Goal: Check status: Check status

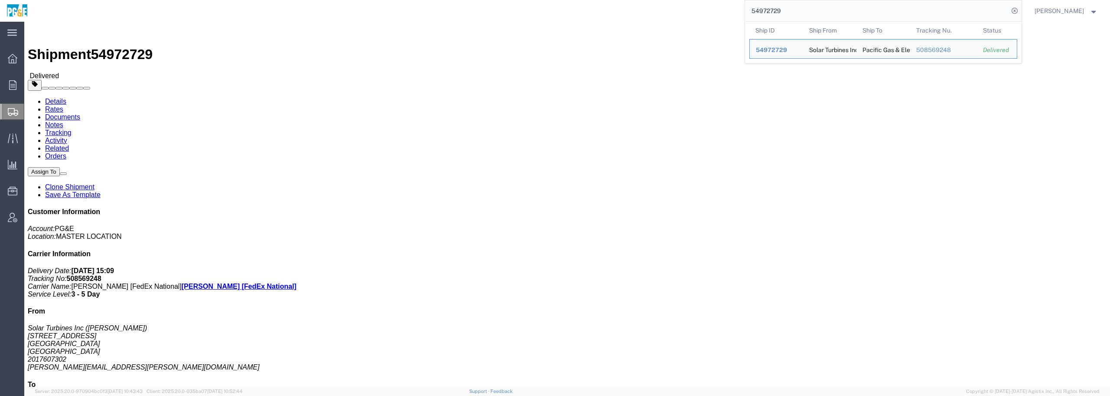
click at [463, 24] on th "Ship ID" at bounding box center [777, 30] width 54 height 17
drag, startPoint x: 805, startPoint y: 14, endPoint x: 733, endPoint y: 9, distance: 72.2
click at [463, 9] on div "54972729 Ship ID Ship From Ship To Tracking Nu. Status Ship ID 54972729 Ship Fr…" at bounding box center [528, 11] width 988 height 22
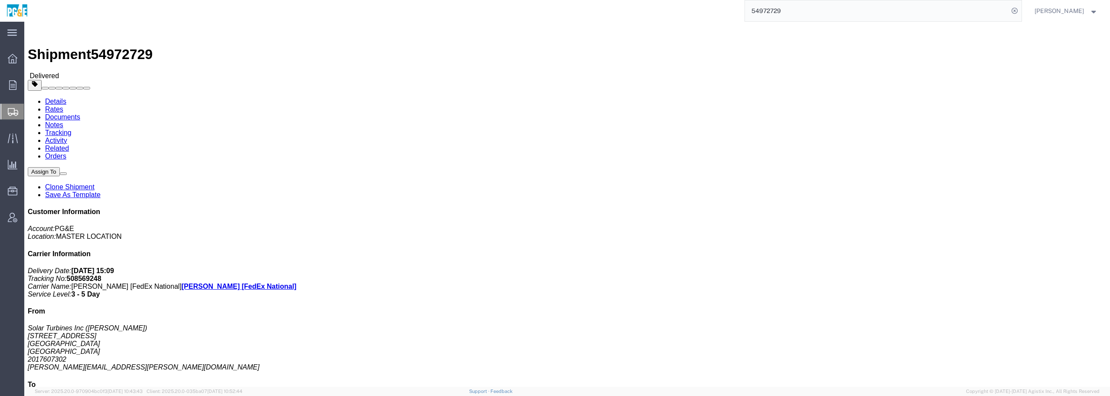
paste input "6972637"
type input "56972637"
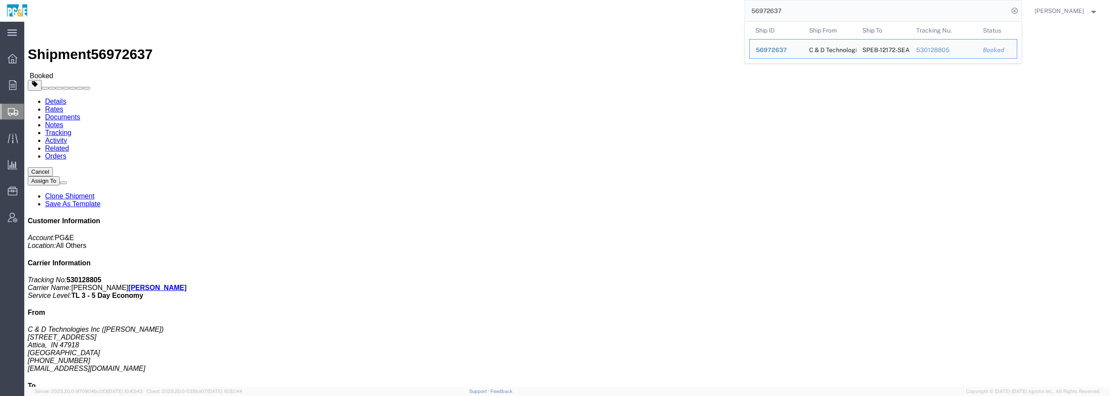
click at [0, 0] on span "Create Shipment" at bounding box center [0, 0] width 0 height 0
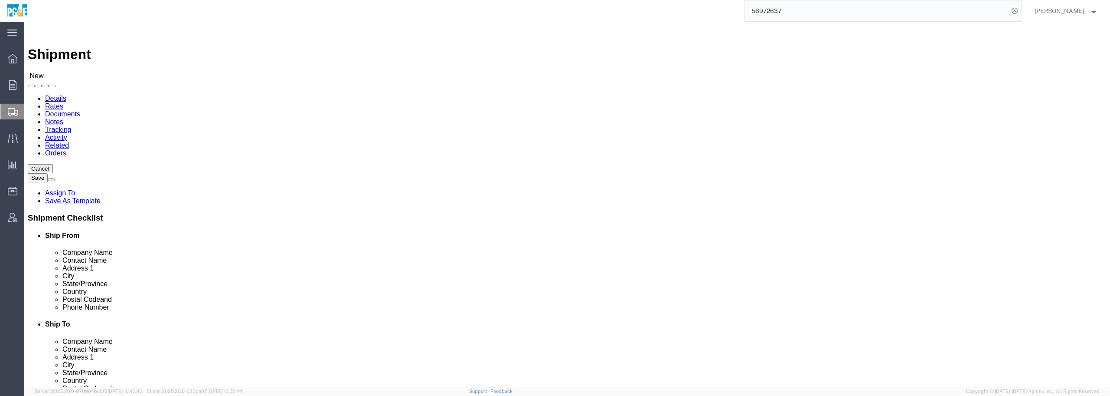
type input "[PERSON_NAME]"
select select "19792"
select select "CA"
type input "madera"
select select "71617"
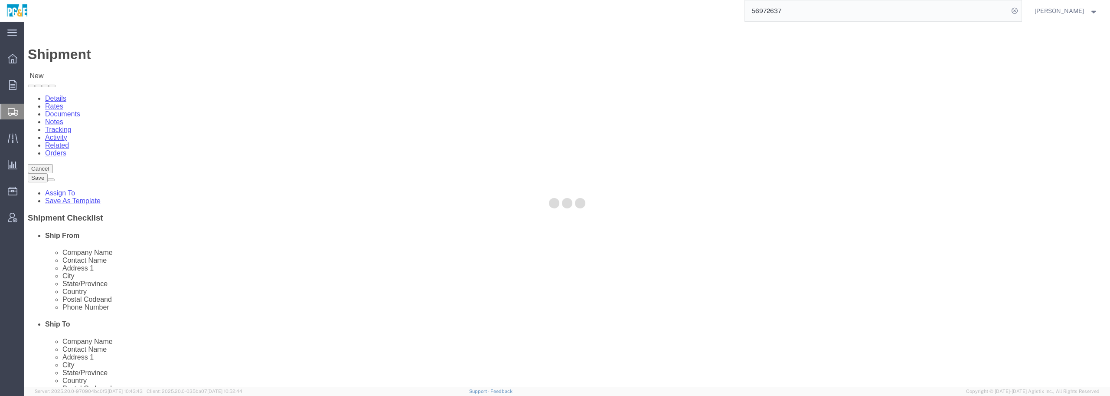
select select "CA"
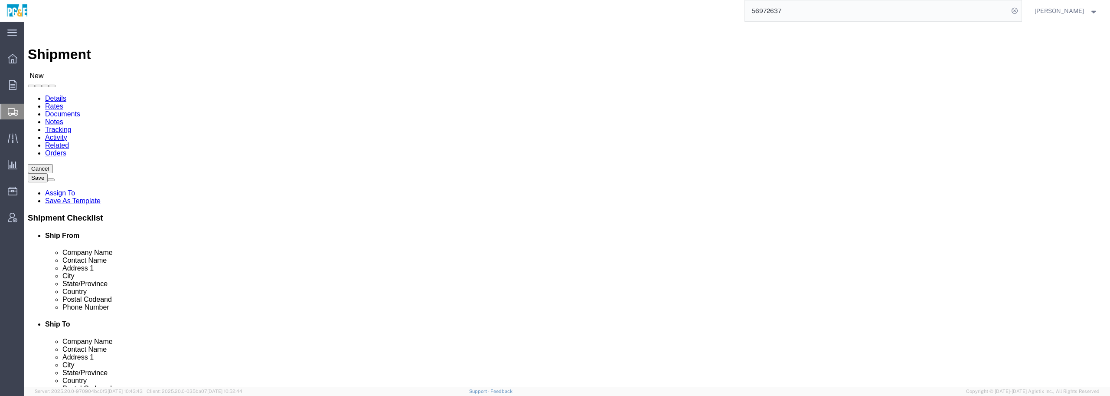
type input "madera"
select select "63731"
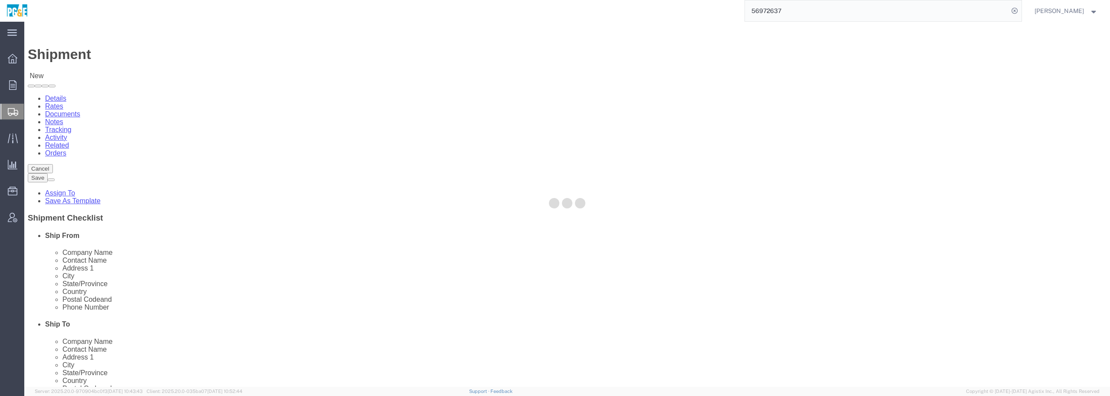
select select "CA"
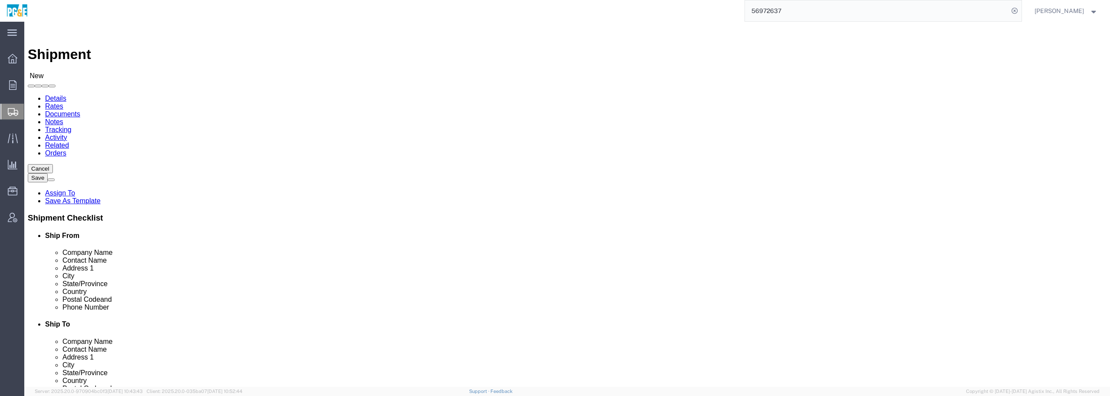
click button "Cancel"
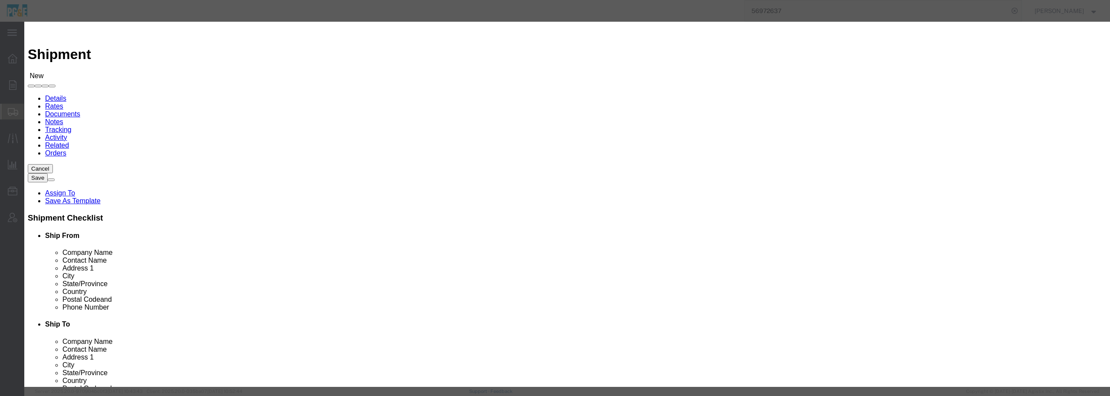
click button "No"
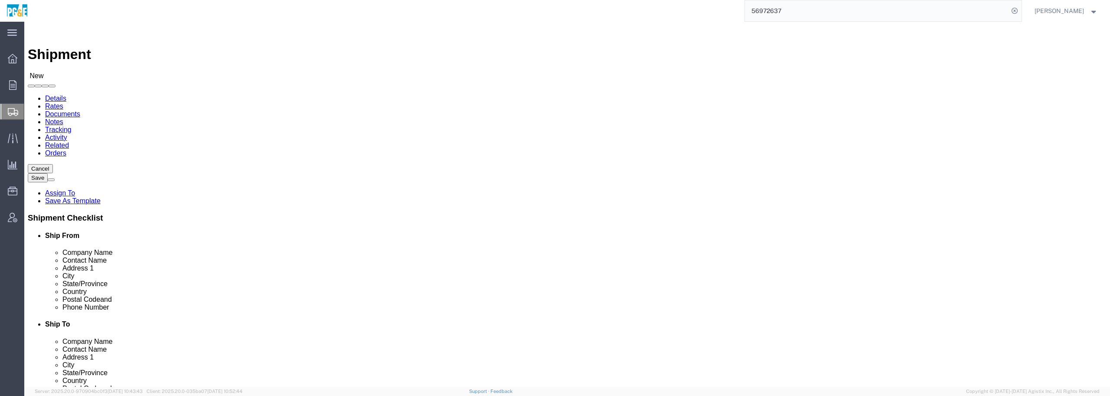
click button "Cancel"
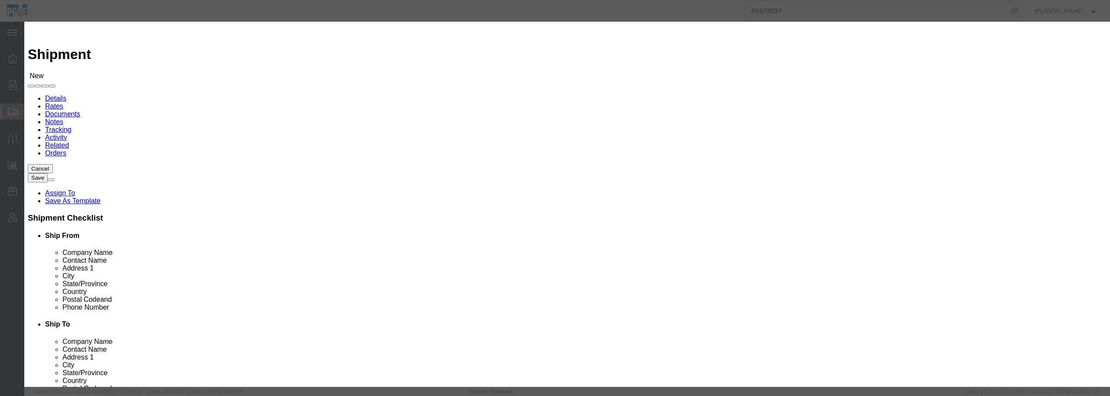
click button "Yes"
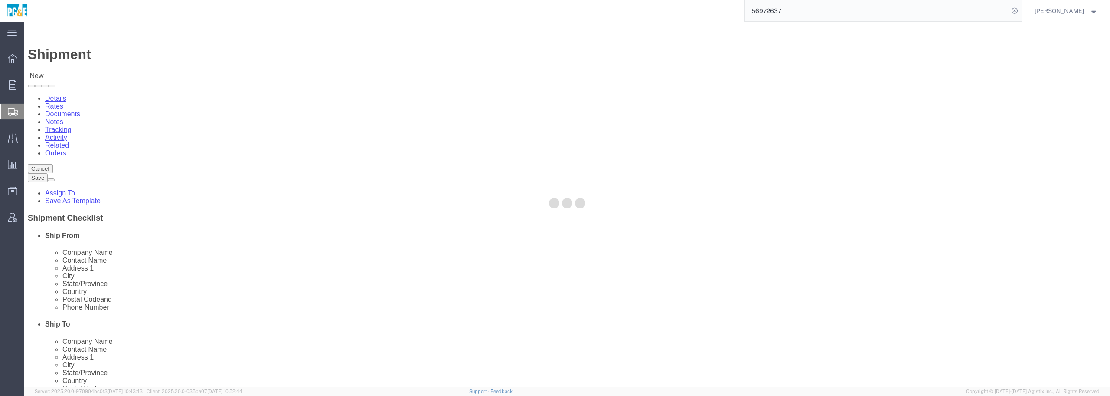
click at [463, 13] on input "56972637" at bounding box center [877, 10] width 264 height 21
drag, startPoint x: 842, startPoint y: 13, endPoint x: 712, endPoint y: 6, distance: 129.9
click at [463, 6] on div "56972637 Ship ID Ship From Ship To Tracking Nu. Status Ship ID 56972637 Ship Fr…" at bounding box center [528, 11] width 988 height 22
paste input "28998682"
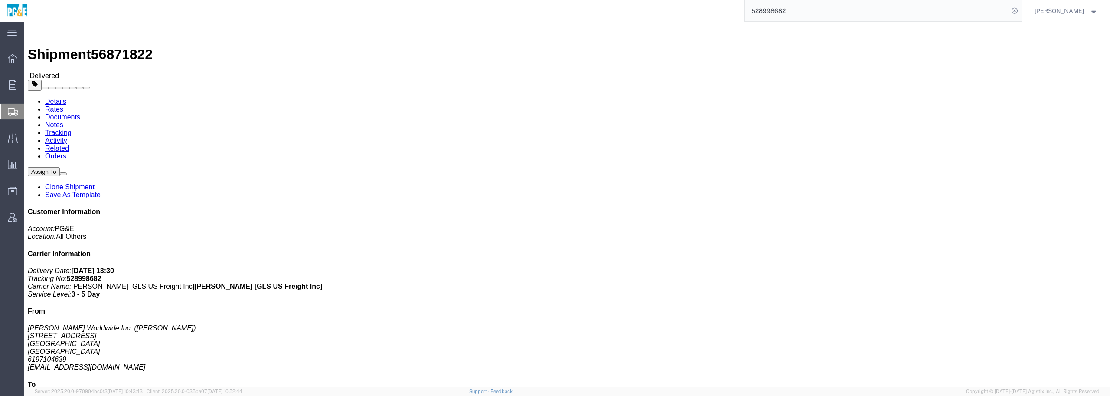
click link "Tracking"
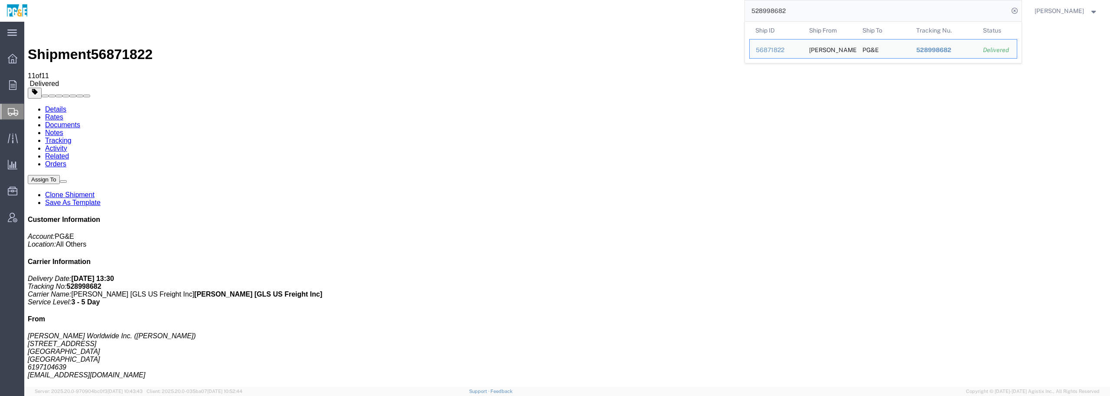
drag, startPoint x: 827, startPoint y: 7, endPoint x: 698, endPoint y: 3, distance: 128.9
click at [463, 3] on div "528998682 Ship ID Ship From Ship To Tracking Nu. Status Ship ID 56871822 Ship F…" at bounding box center [528, 11] width 988 height 22
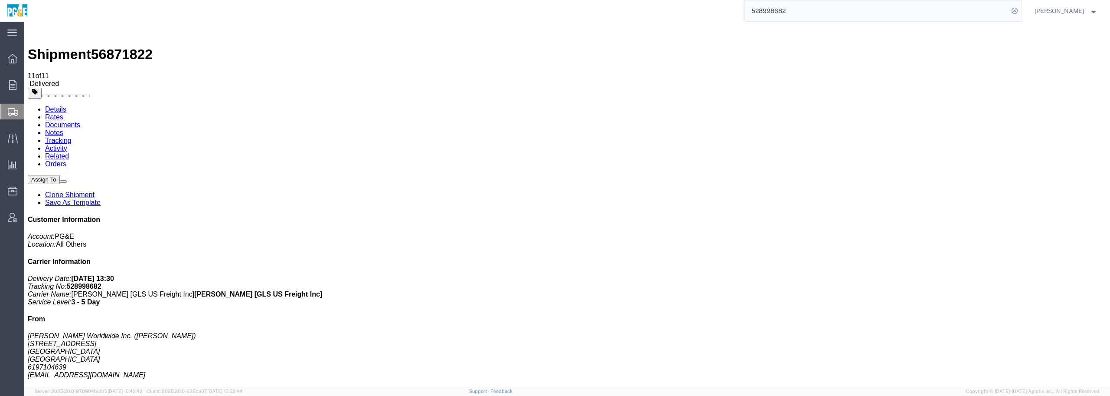
paste input "6923380"
type input "56923380"
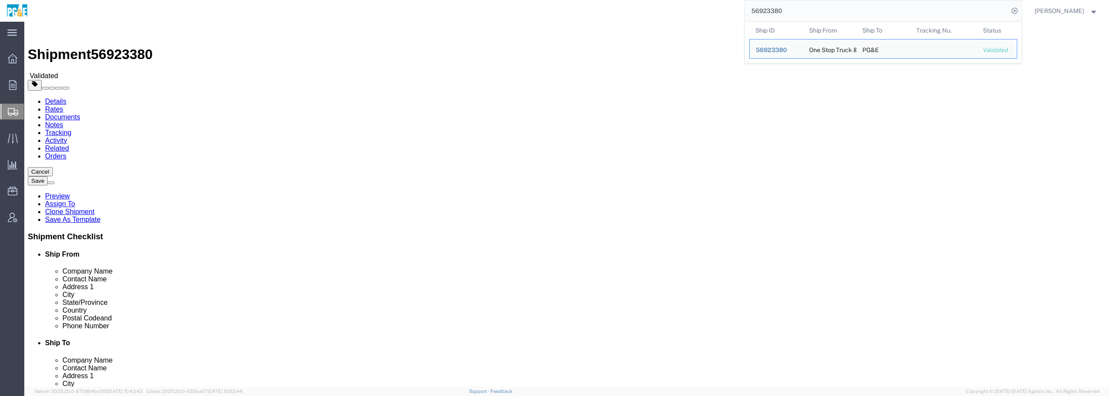
click ul "Details Rates Documents Notes Tracking Activity Related Orders"
